Goal: Find specific page/section: Find specific page/section

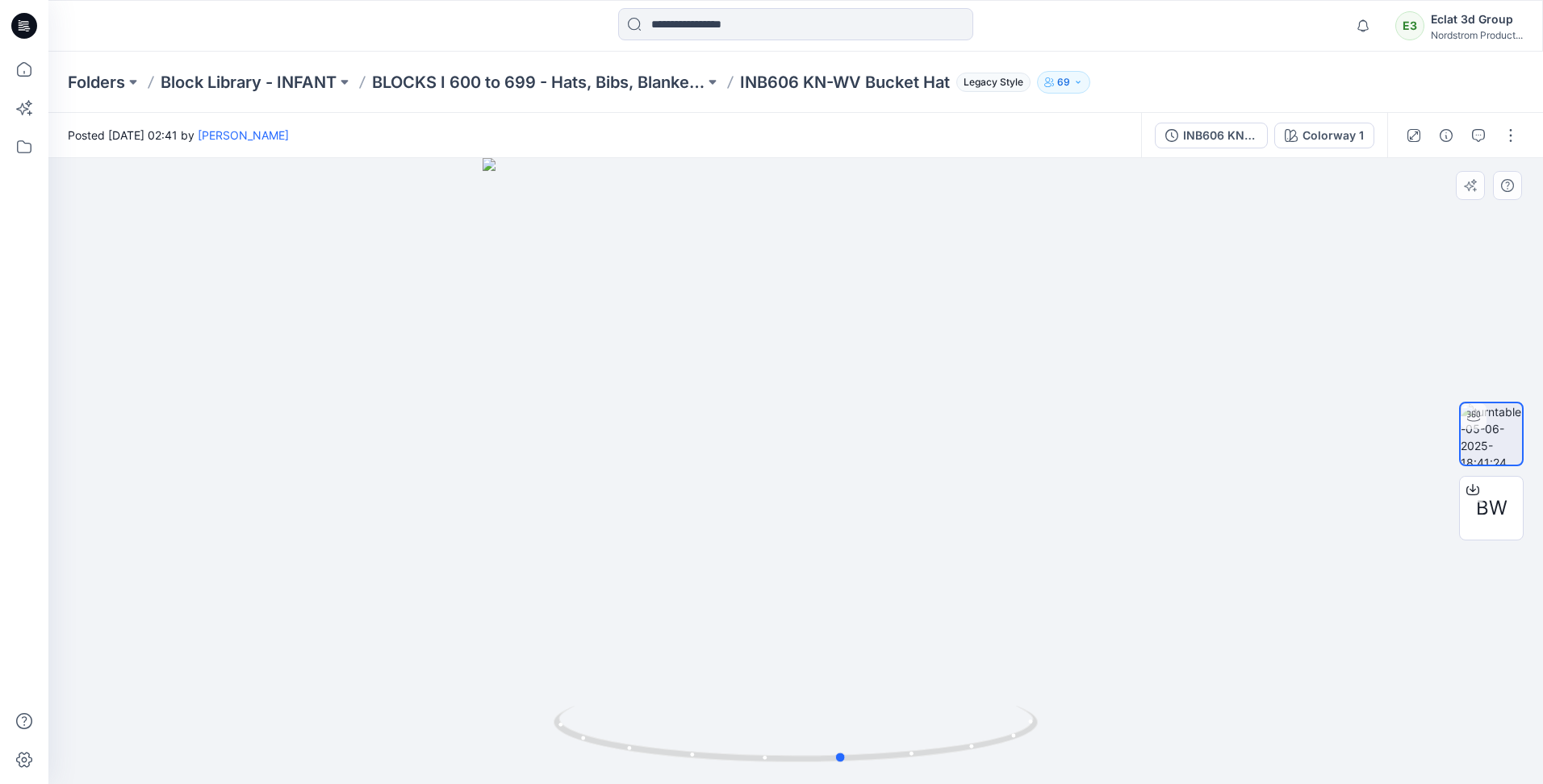
drag, startPoint x: 769, startPoint y: 600, endPoint x: 816, endPoint y: 646, distance: 65.8
click at [816, 646] on div at bounding box center [795, 471] width 1494 height 626
drag, startPoint x: 1011, startPoint y: 433, endPoint x: 749, endPoint y: 471, distance: 264.7
click at [735, 475] on img at bounding box center [795, 433] width 839 height 701
drag, startPoint x: 722, startPoint y: 576, endPoint x: 723, endPoint y: 564, distance: 12.0
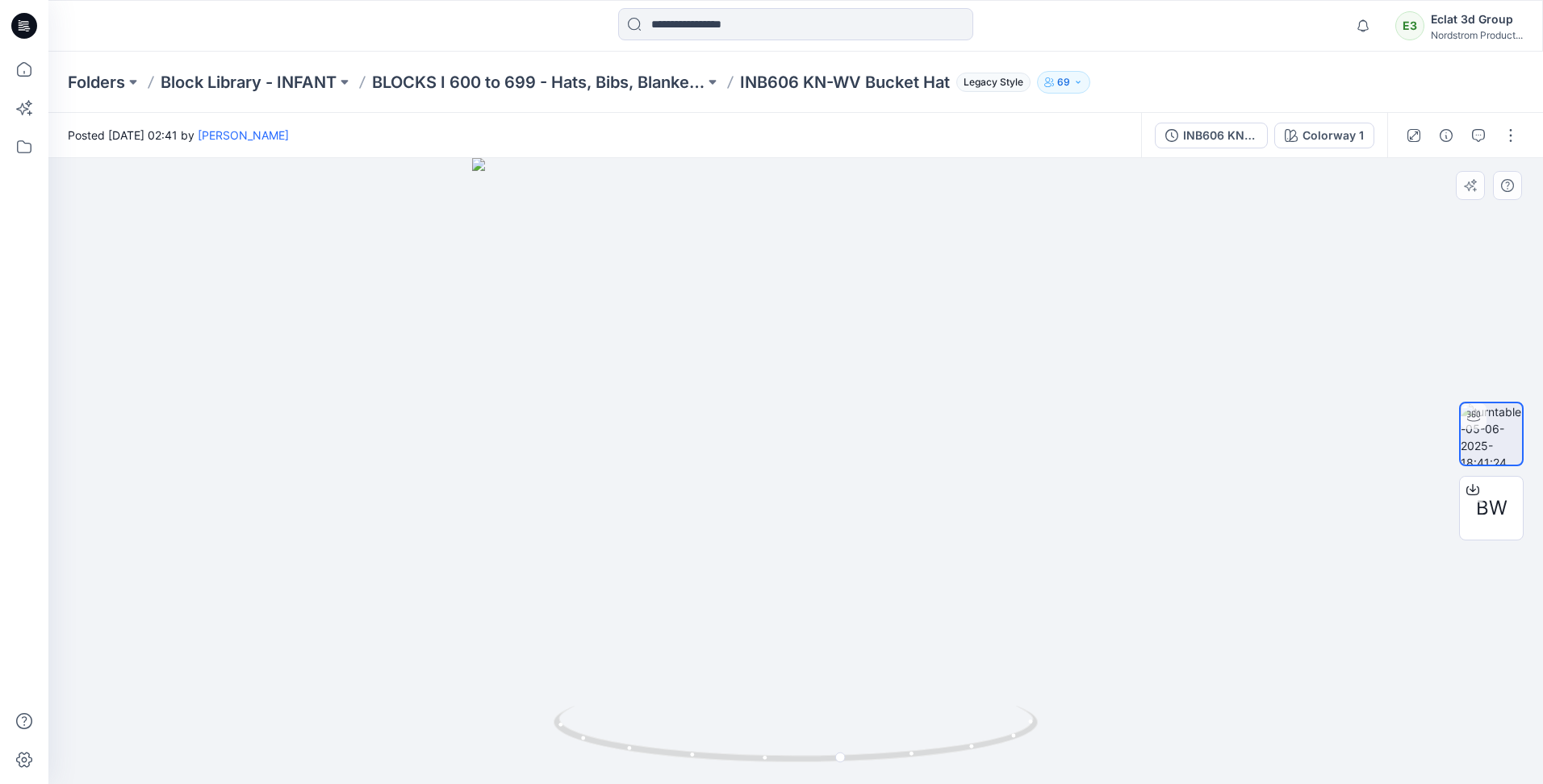
click at [672, 581] on img at bounding box center [795, 471] width 648 height 626
drag, startPoint x: 844, startPoint y: 662, endPoint x: 689, endPoint y: 666, distance: 155.1
click at [689, 666] on div at bounding box center [795, 471] width 1494 height 626
drag, startPoint x: 768, startPoint y: 591, endPoint x: 763, endPoint y: 618, distance: 27.5
click at [763, 618] on div at bounding box center [795, 471] width 1494 height 626
